Goal: Task Accomplishment & Management: Use online tool/utility

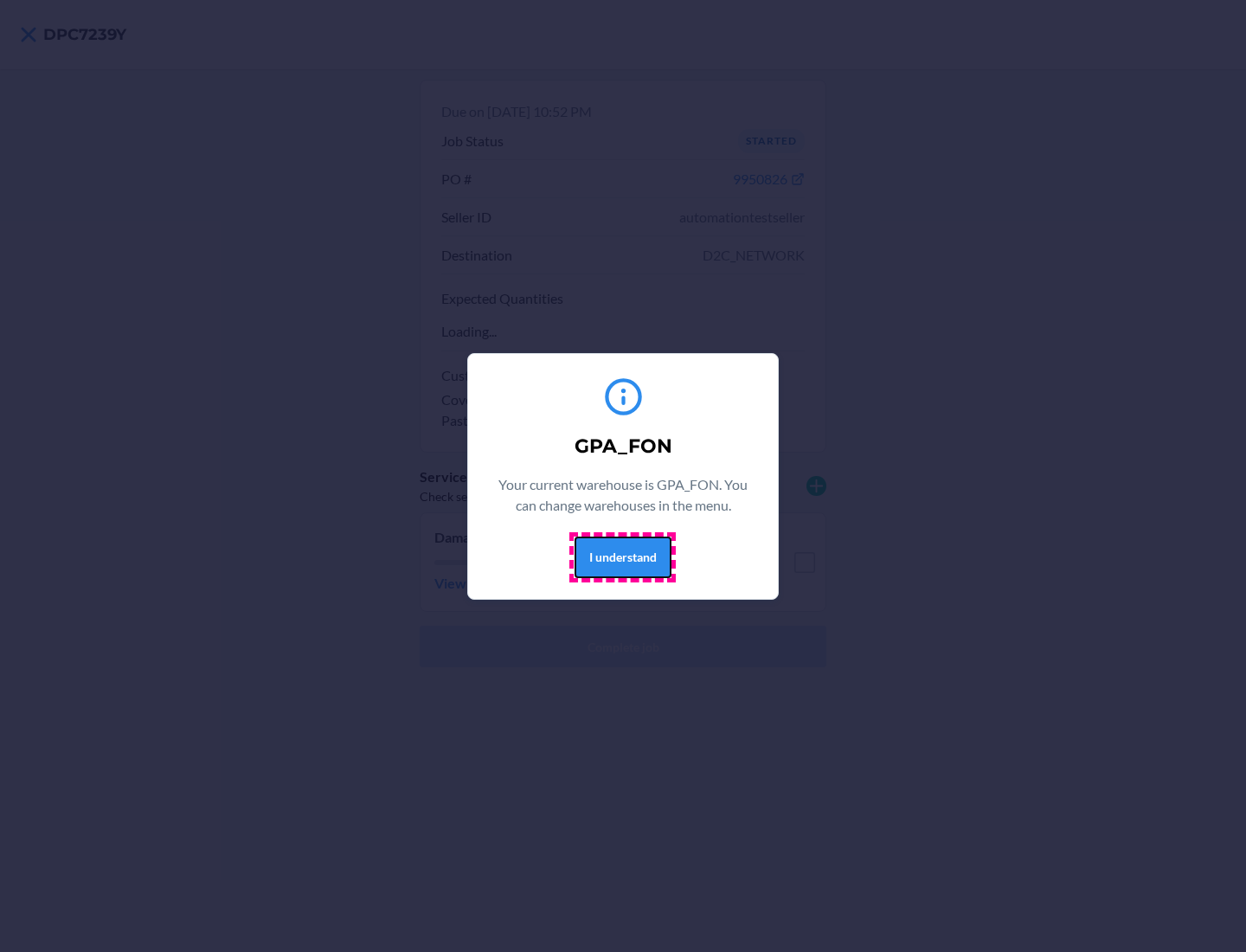
click at [623, 556] on button "I understand" at bounding box center [623, 556] width 97 height 41
